Goal: Complete application form: Complete application form

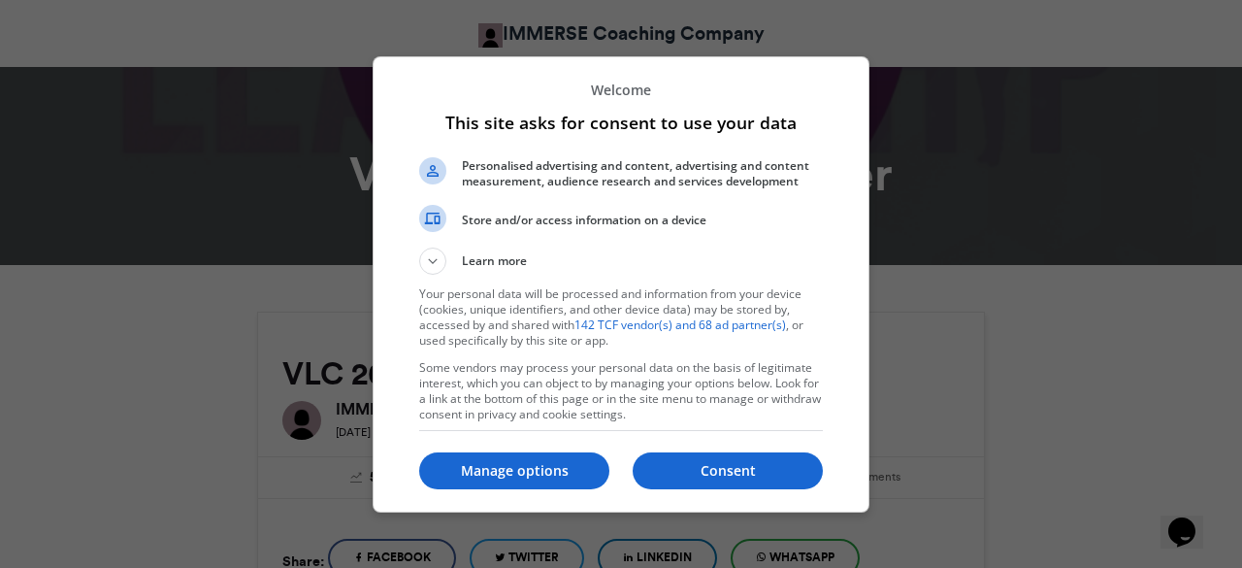
click at [679, 451] on div "Consent Manage options" at bounding box center [621, 471] width 404 height 65
click at [691, 459] on button "Consent" at bounding box center [728, 470] width 190 height 37
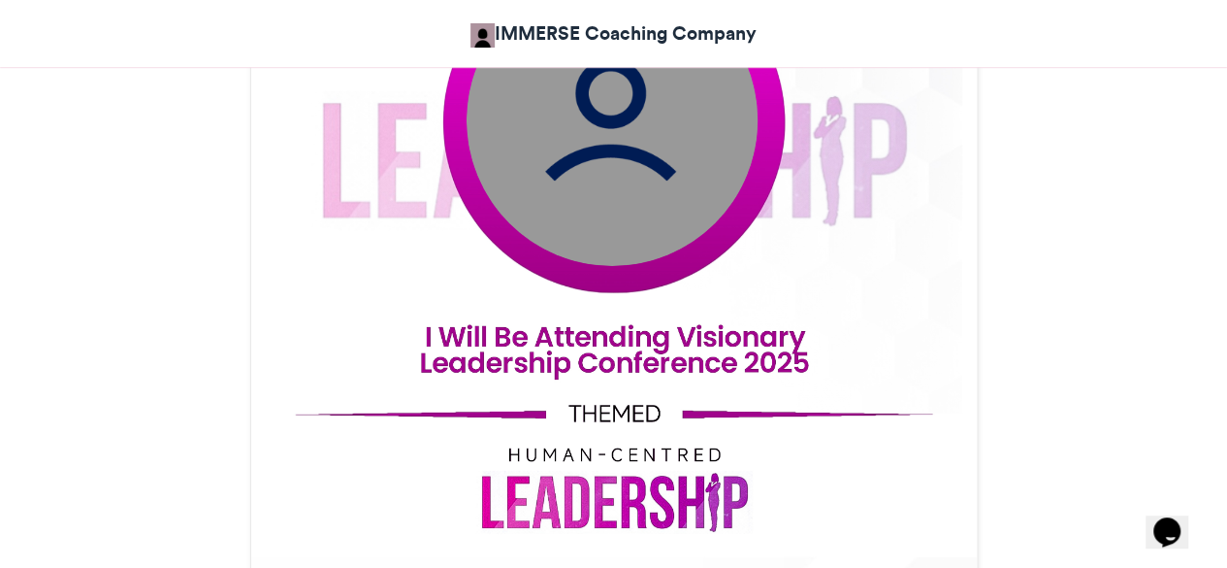
scroll to position [845, 0]
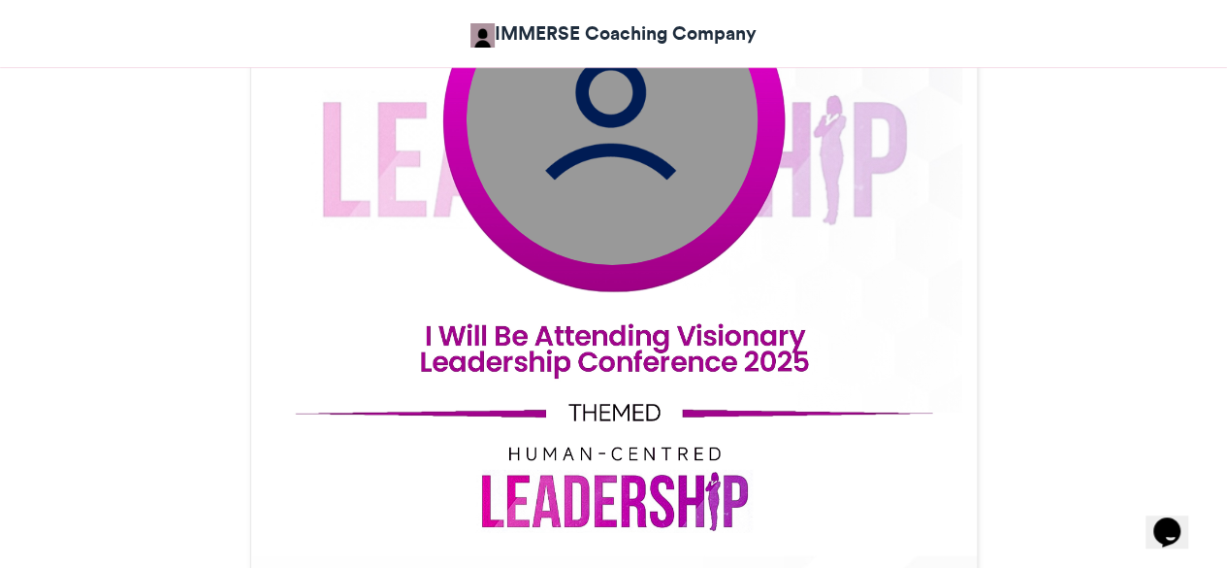
click at [635, 120] on img at bounding box center [611, 118] width 291 height 291
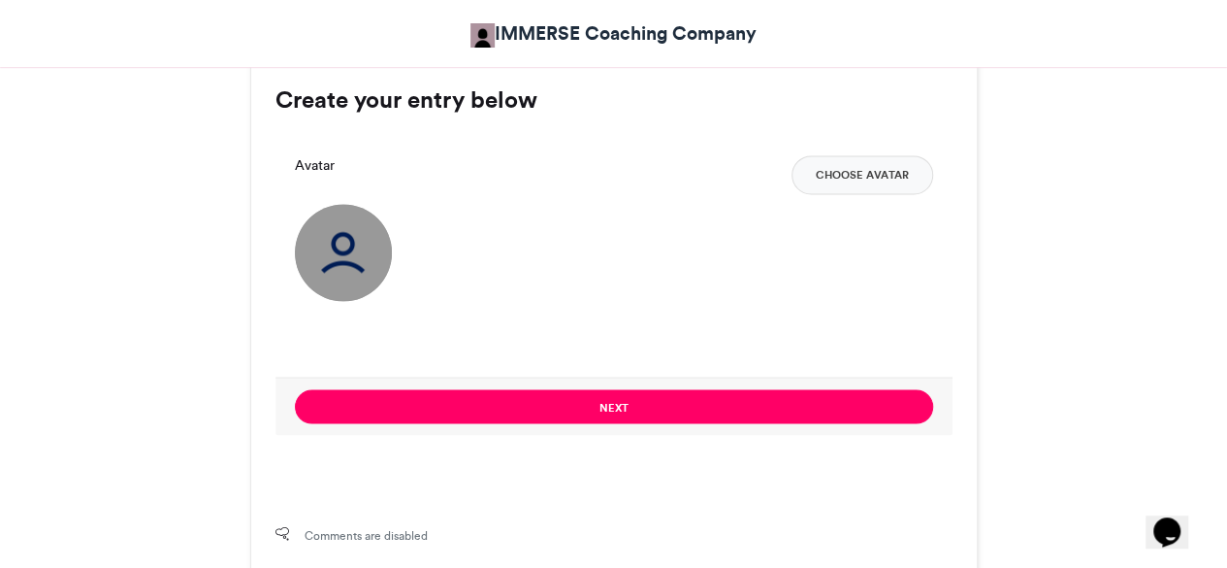
scroll to position [1452, 0]
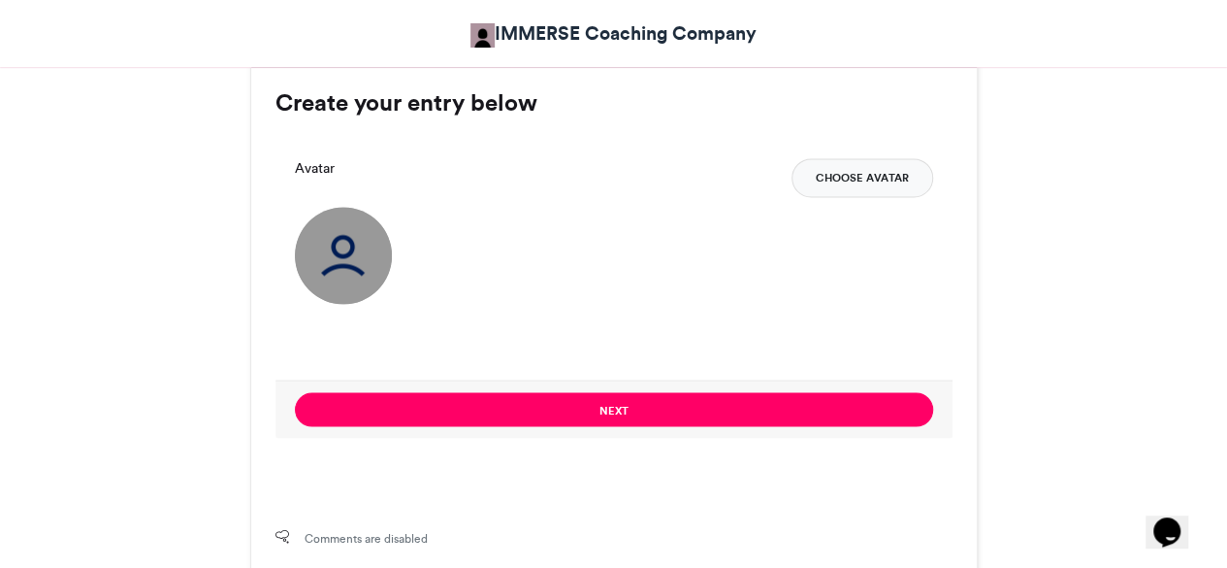
click at [887, 172] on button "Choose Avatar" at bounding box center [863, 177] width 142 height 39
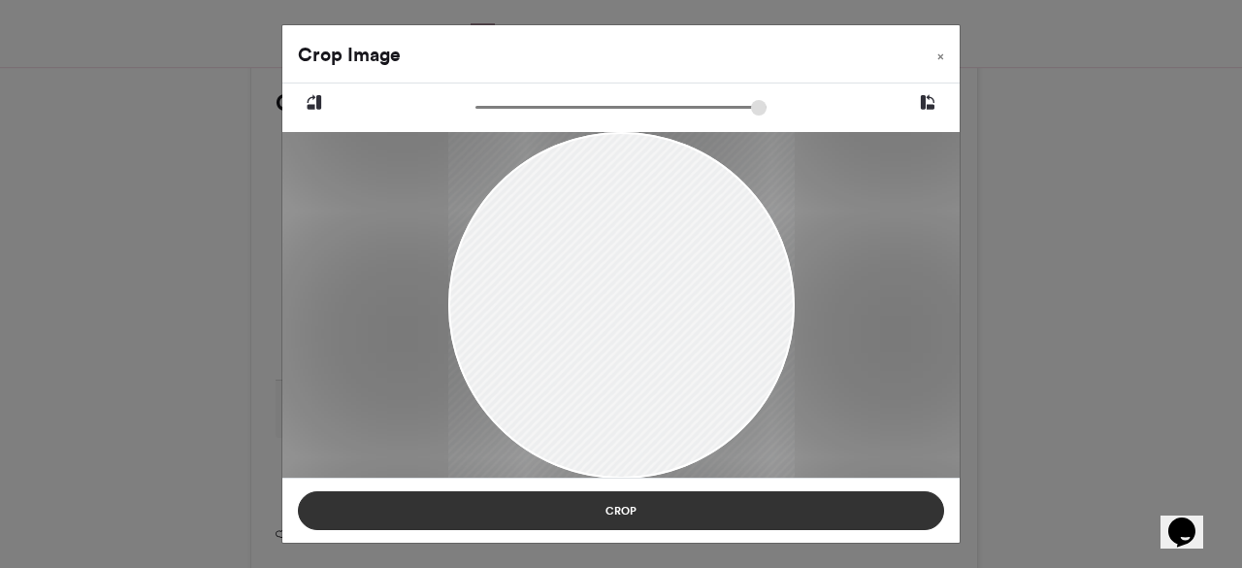
click at [871, 510] on button "Crop" at bounding box center [621, 510] width 646 height 39
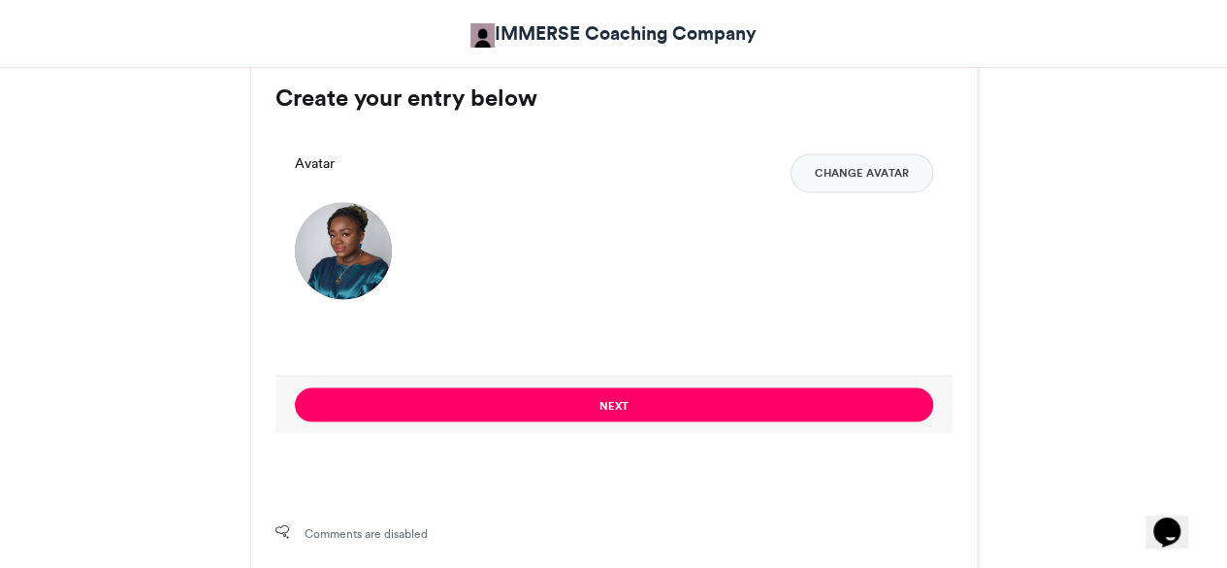
scroll to position [1475, 0]
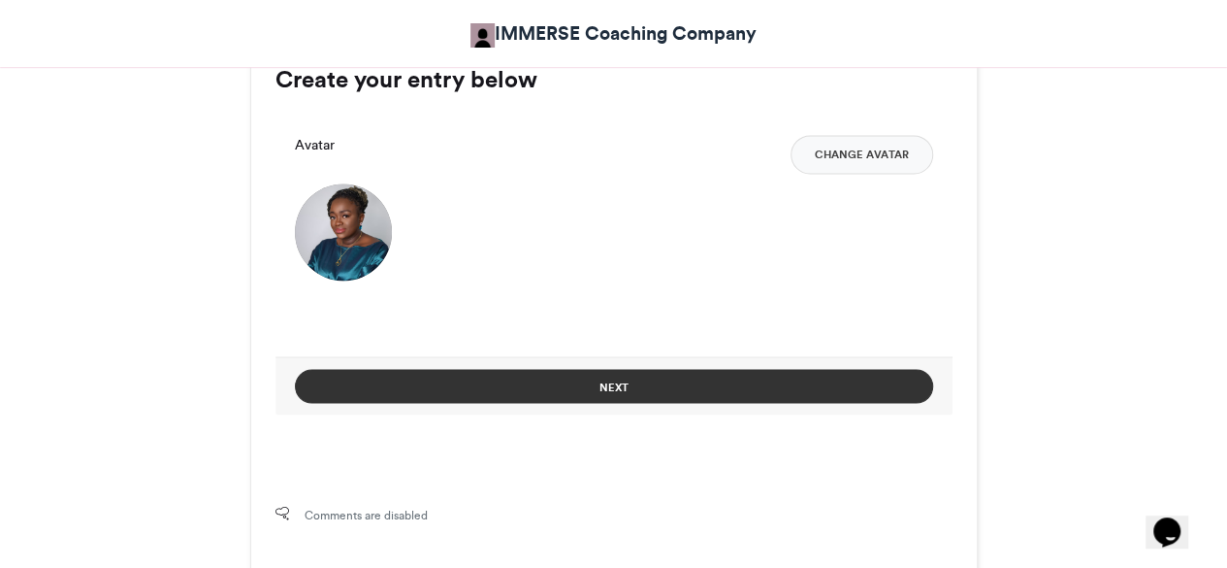
click at [900, 388] on button "Next" at bounding box center [614, 386] width 638 height 34
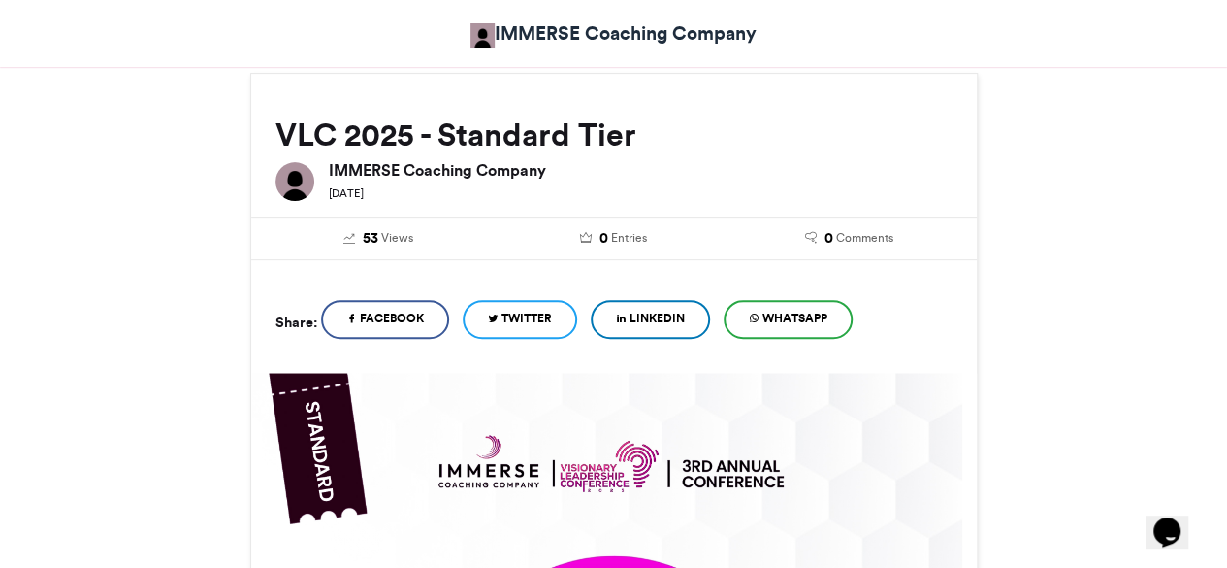
scroll to position [235, 0]
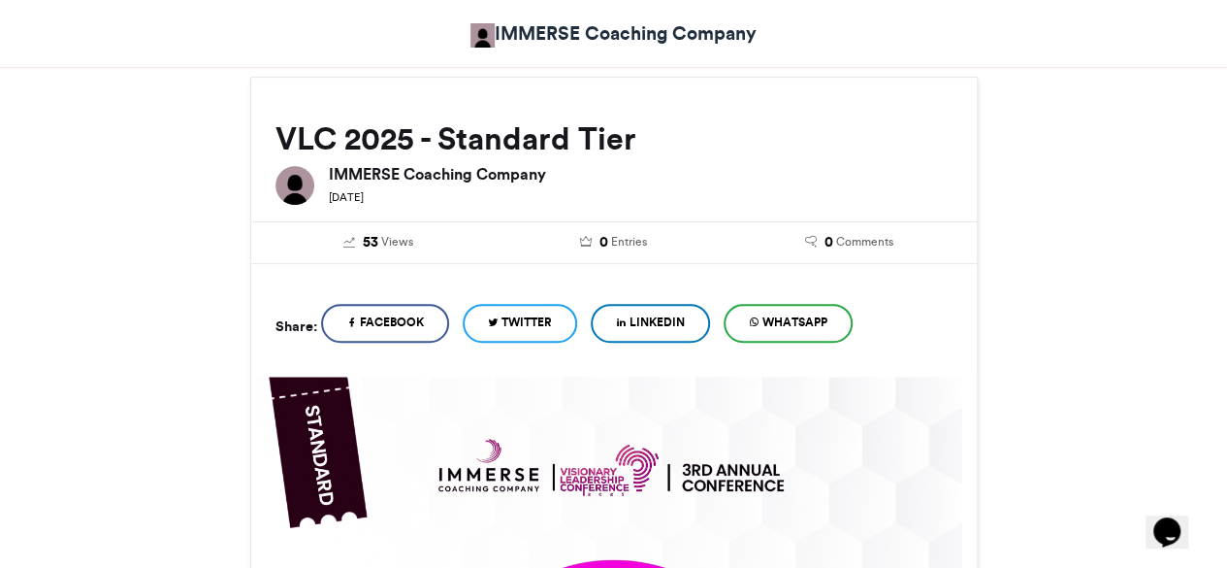
click at [799, 313] on span "WhatsApp" at bounding box center [795, 321] width 65 height 17
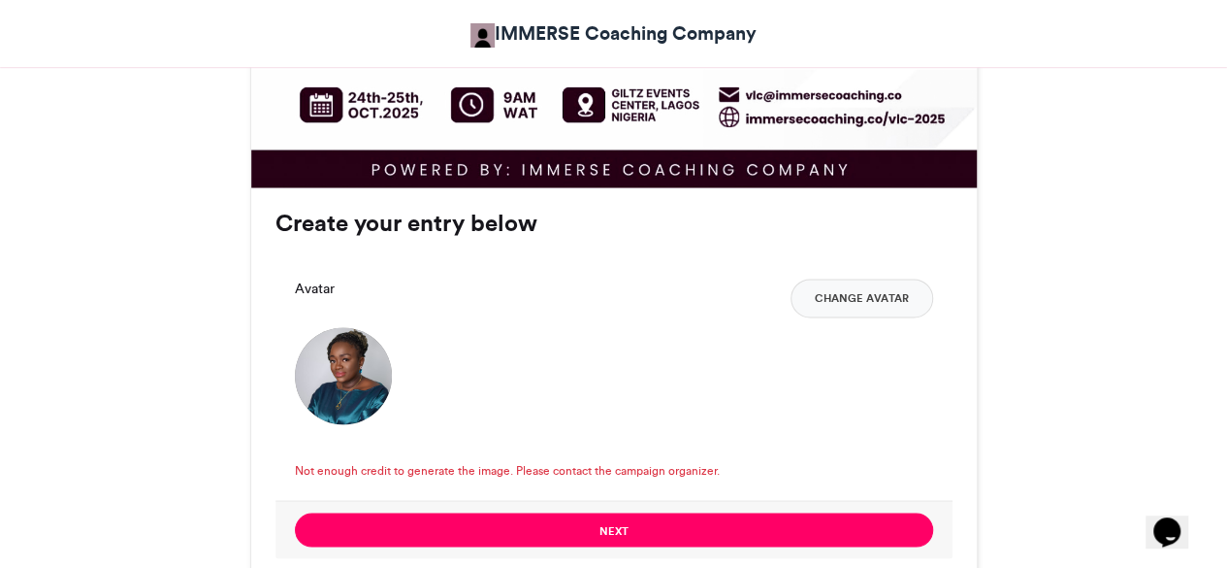
scroll to position [1358, 0]
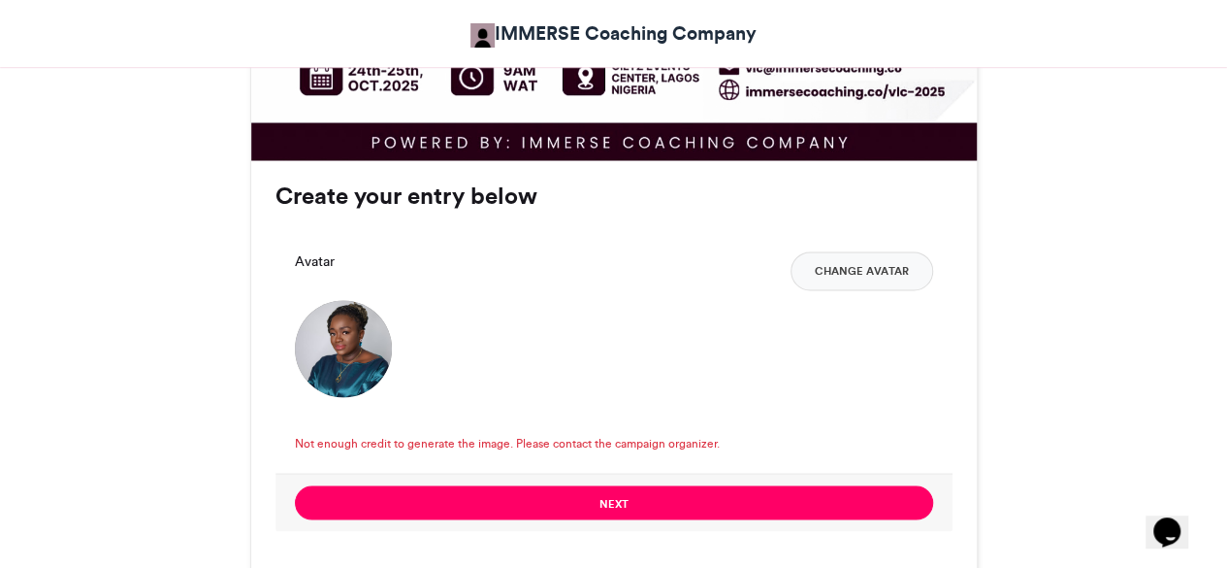
click at [352, 385] on img at bounding box center [343, 348] width 97 height 97
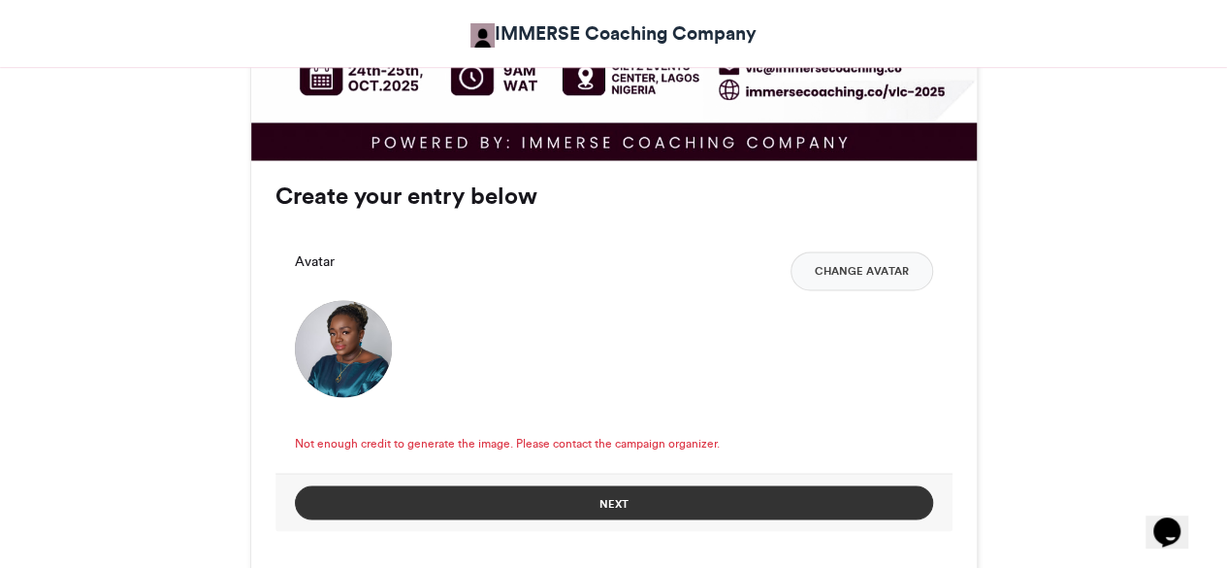
click at [458, 492] on button "Next" at bounding box center [614, 502] width 638 height 34
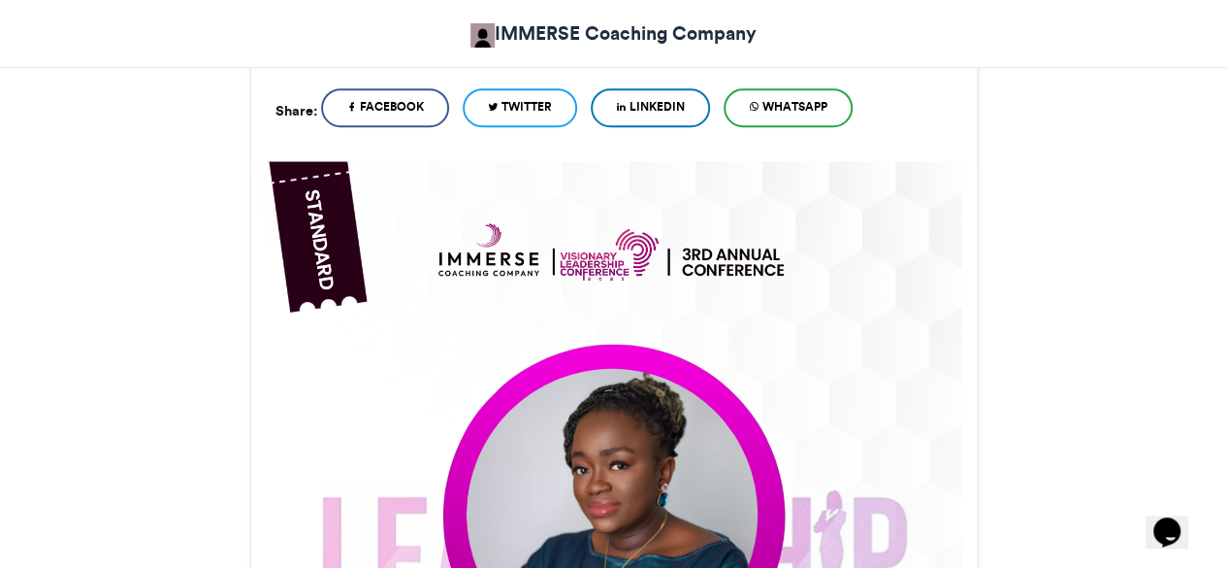
scroll to position [411, 0]
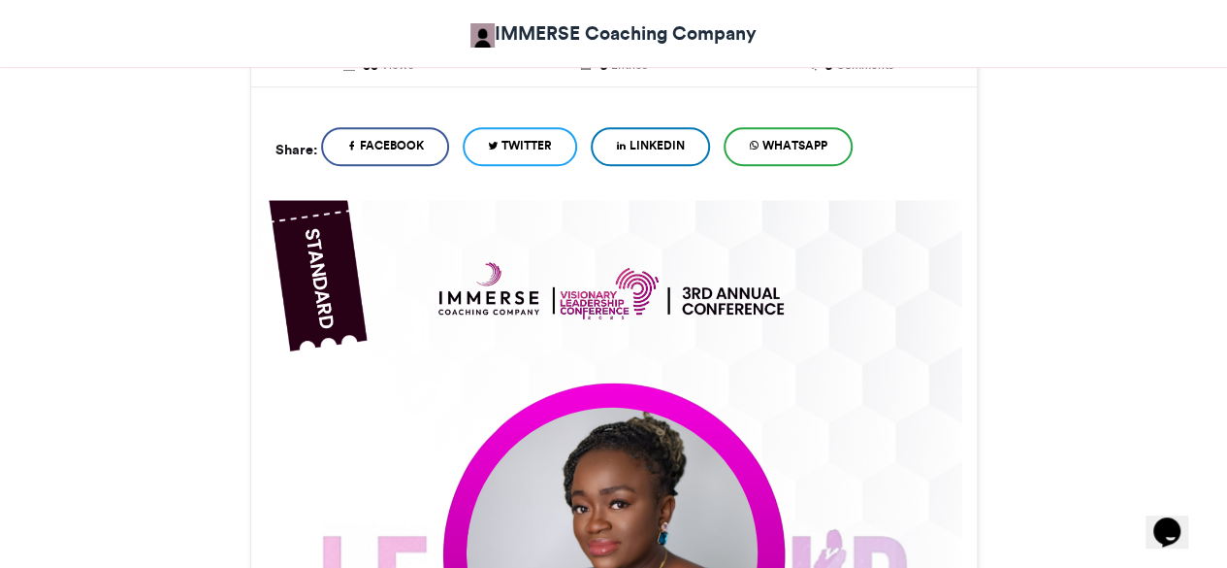
click at [670, 157] on link "LinkedIn" at bounding box center [650, 146] width 119 height 39
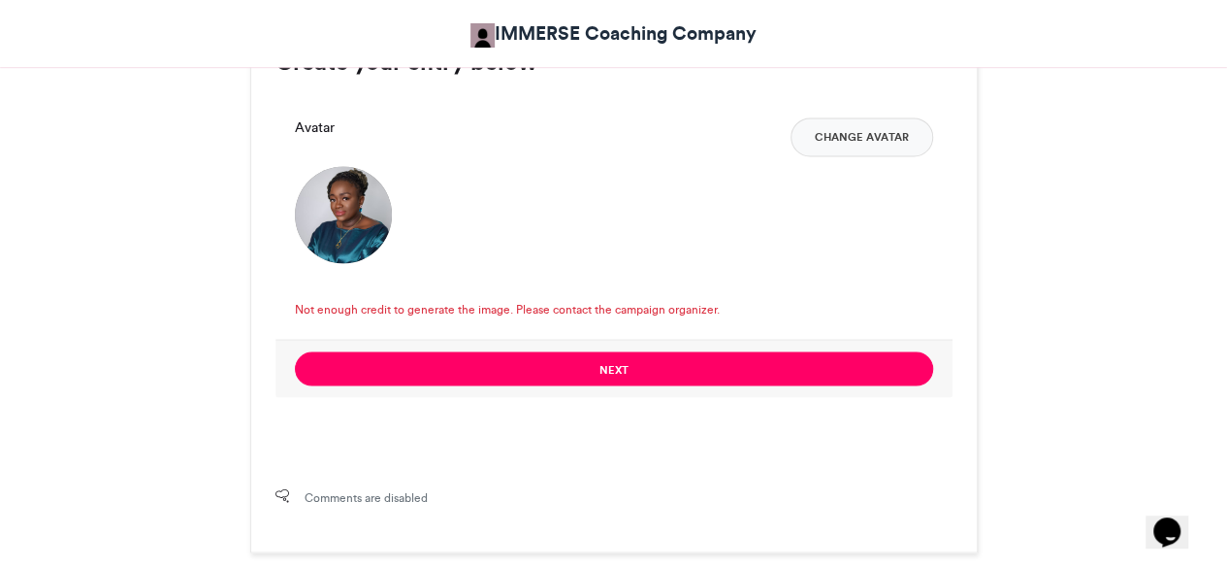
scroll to position [1494, 0]
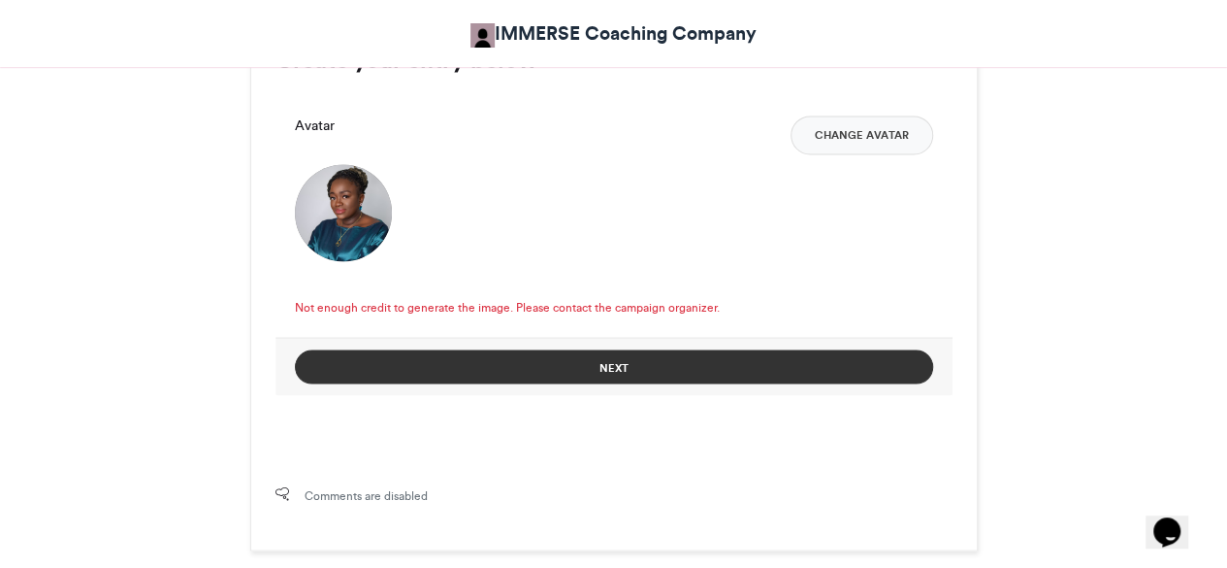
click at [687, 358] on button "Next" at bounding box center [614, 366] width 638 height 34
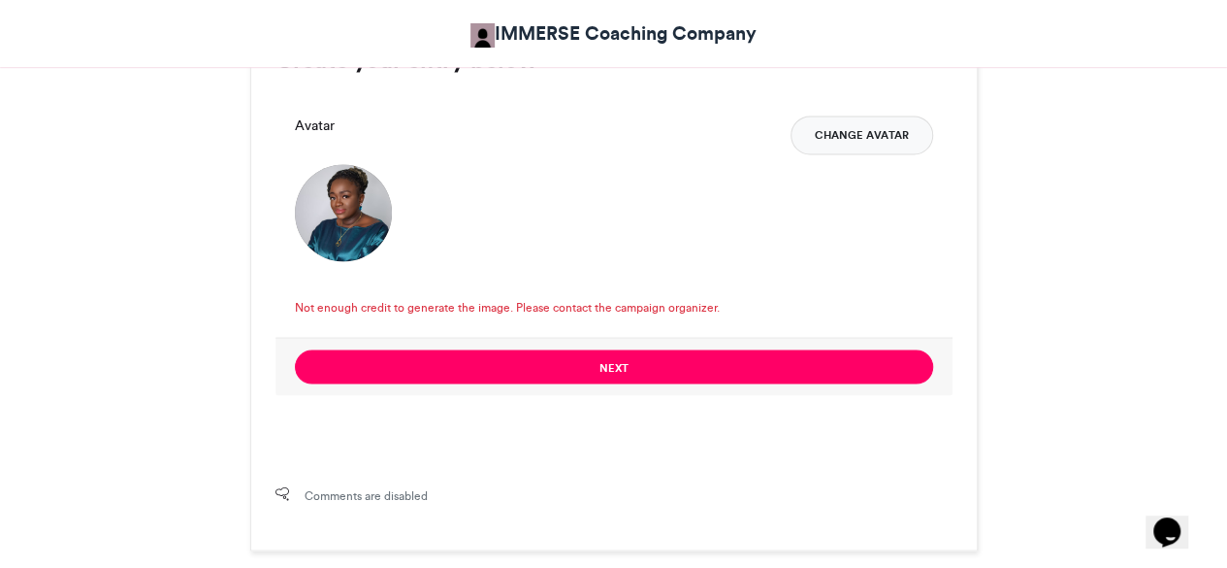
click at [833, 148] on button "Change Avatar" at bounding box center [862, 134] width 143 height 39
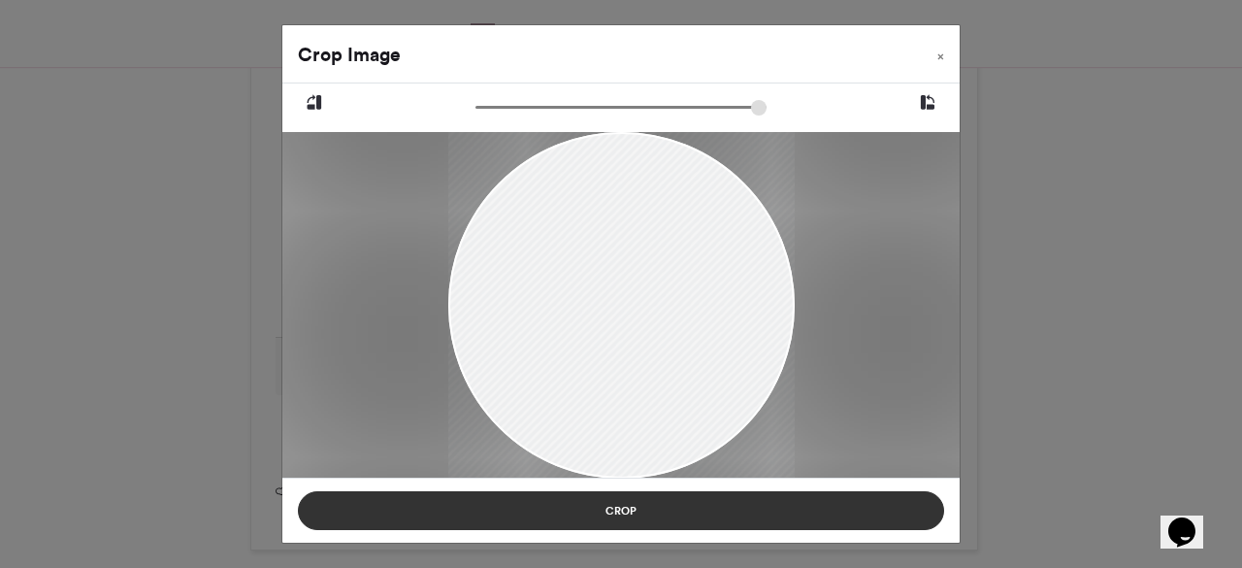
click at [789, 517] on button "Crop" at bounding box center [621, 510] width 646 height 39
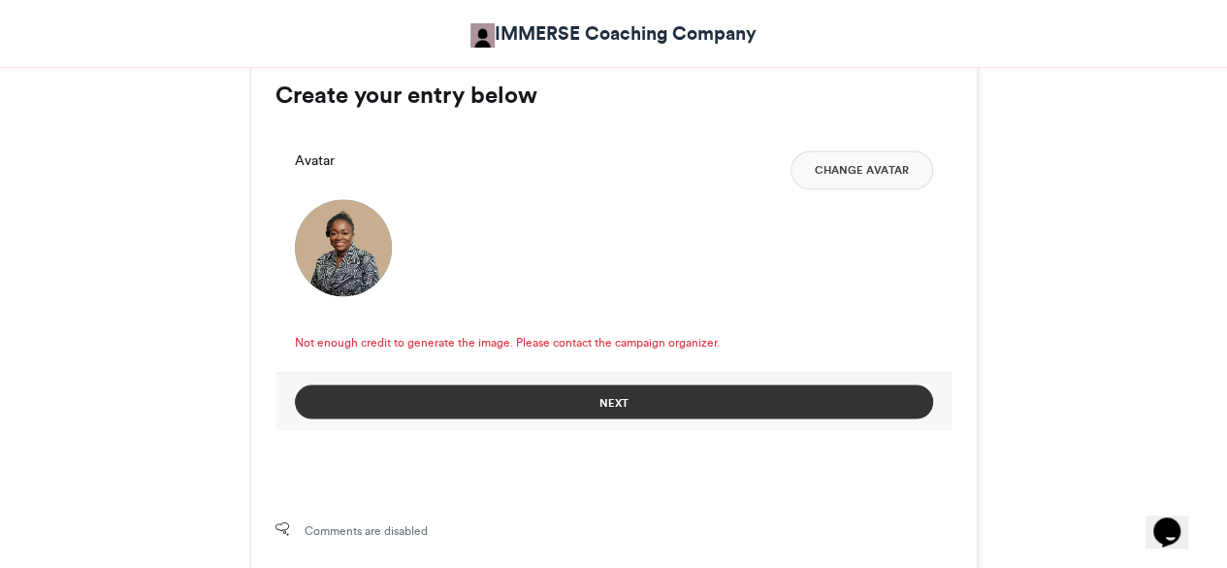
scroll to position [1484, 0]
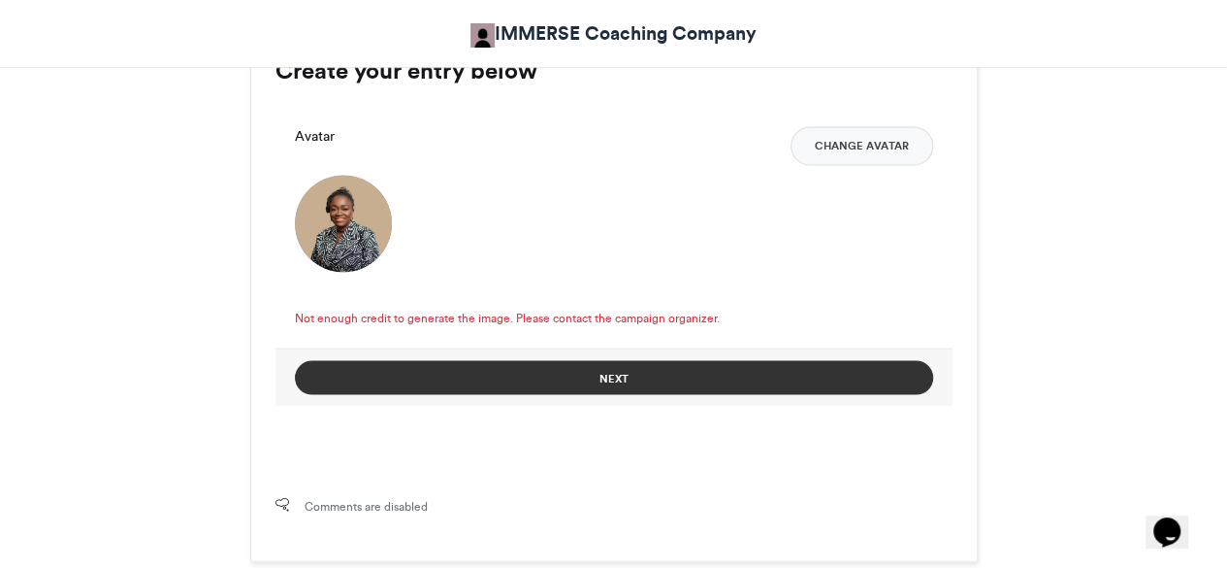
click at [642, 368] on button "Next" at bounding box center [614, 377] width 638 height 34
click at [829, 360] on button "Next" at bounding box center [614, 377] width 638 height 34
